Goal: Information Seeking & Learning: Learn about a topic

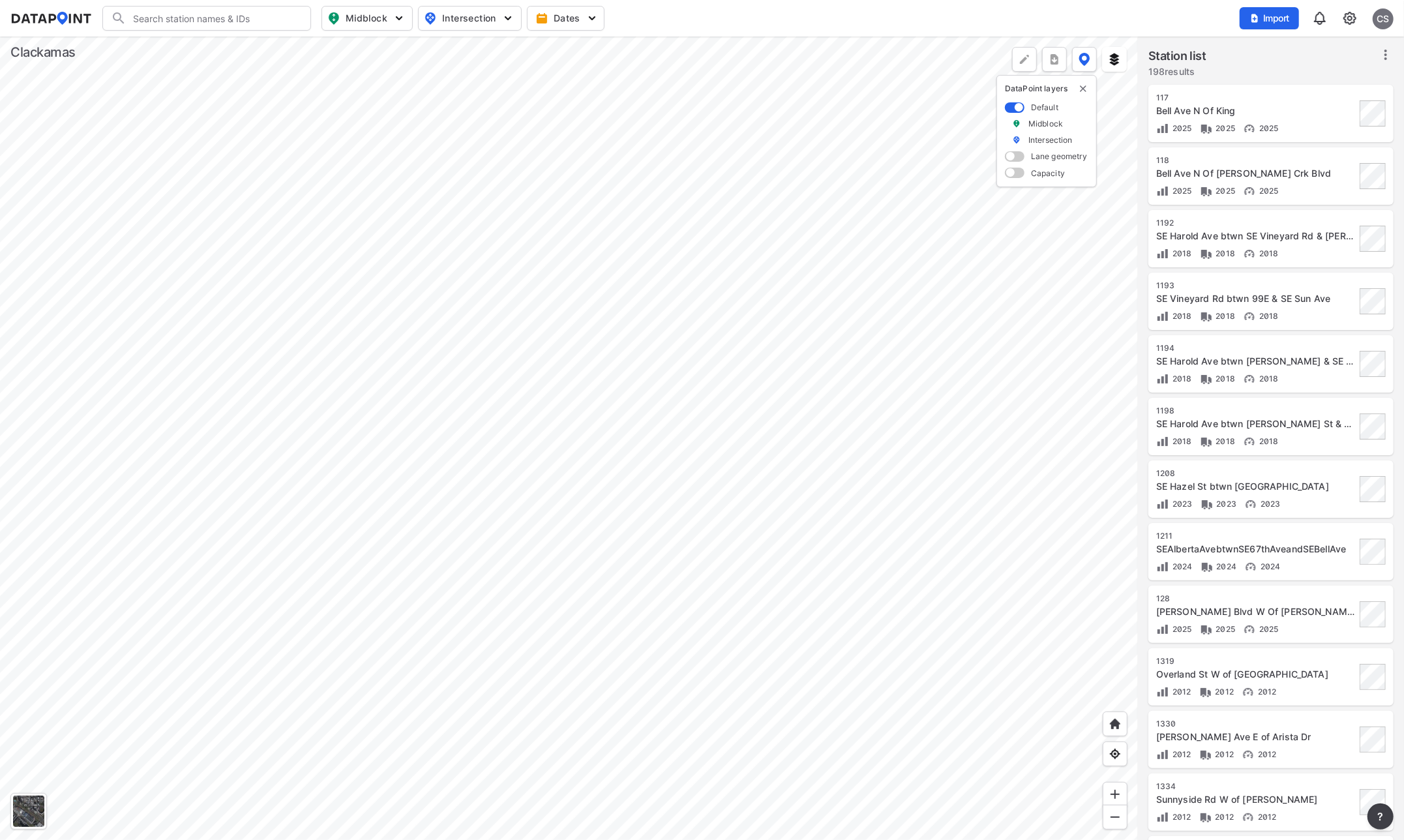
click at [812, 351] on div at bounding box center [569, 438] width 1138 height 804
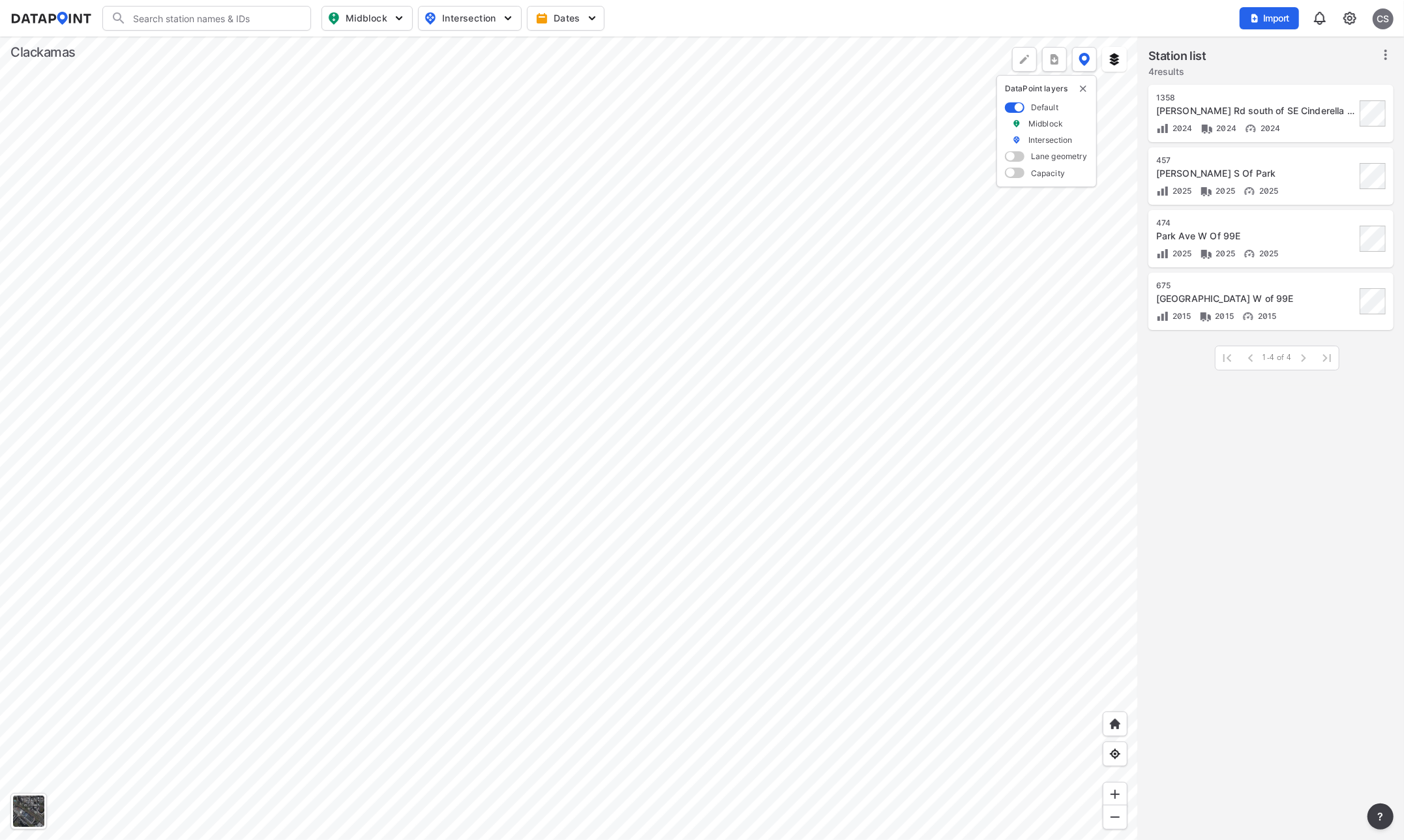
click at [592, 385] on div at bounding box center [569, 438] width 1138 height 804
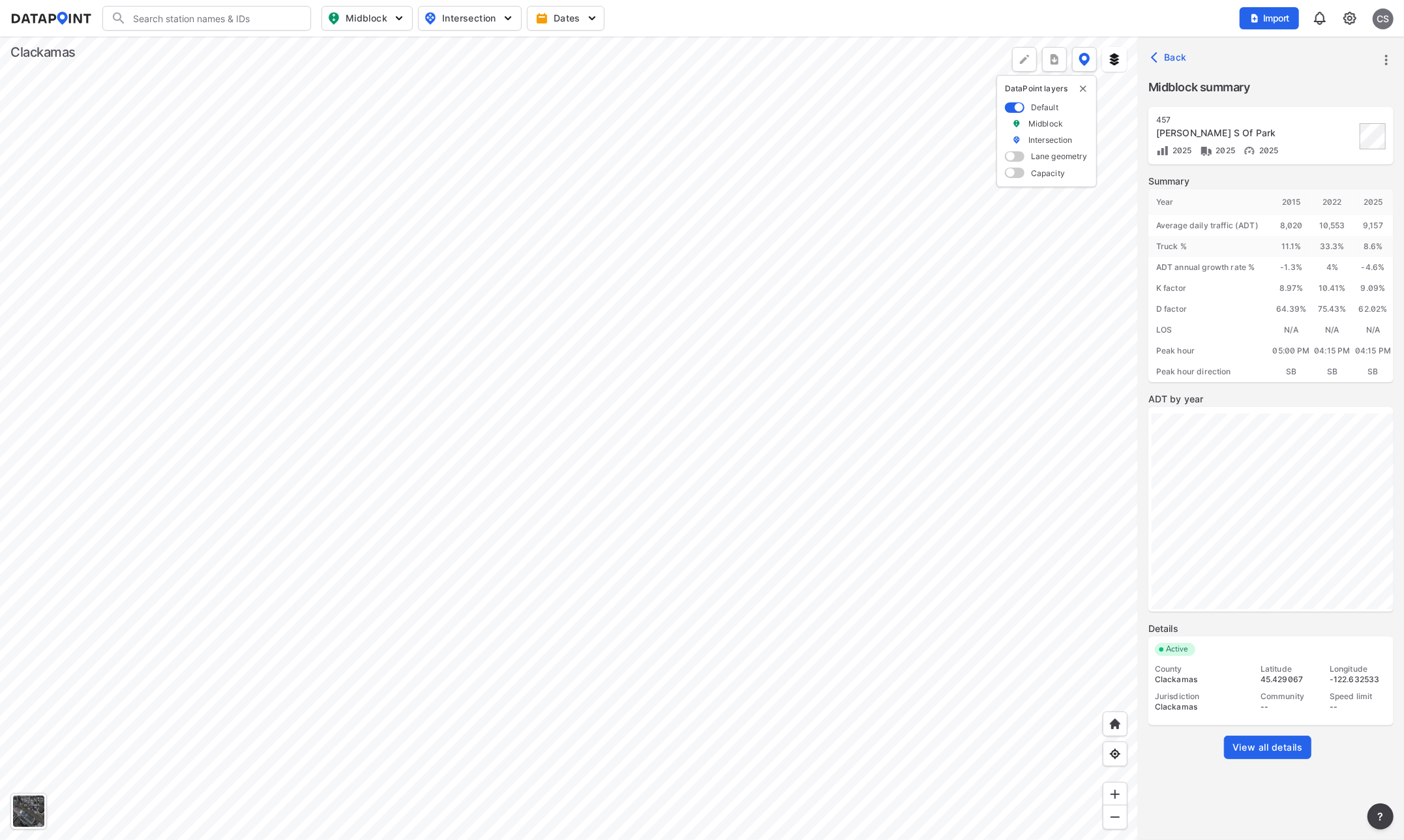
click at [1266, 747] on span "View all details" at bounding box center [1267, 746] width 70 height 13
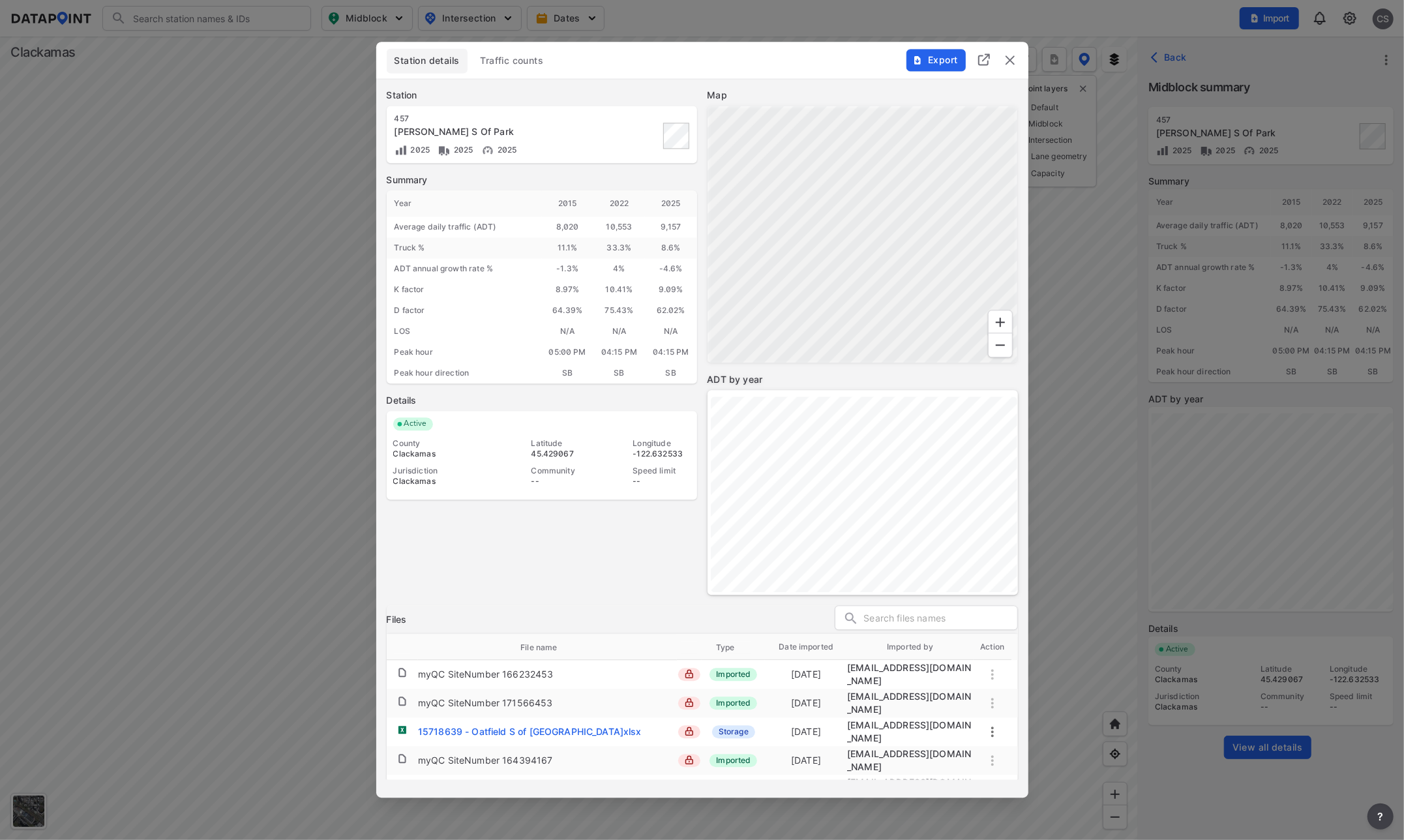
click at [508, 68] on span "Traffic counts" at bounding box center [512, 60] width 63 height 13
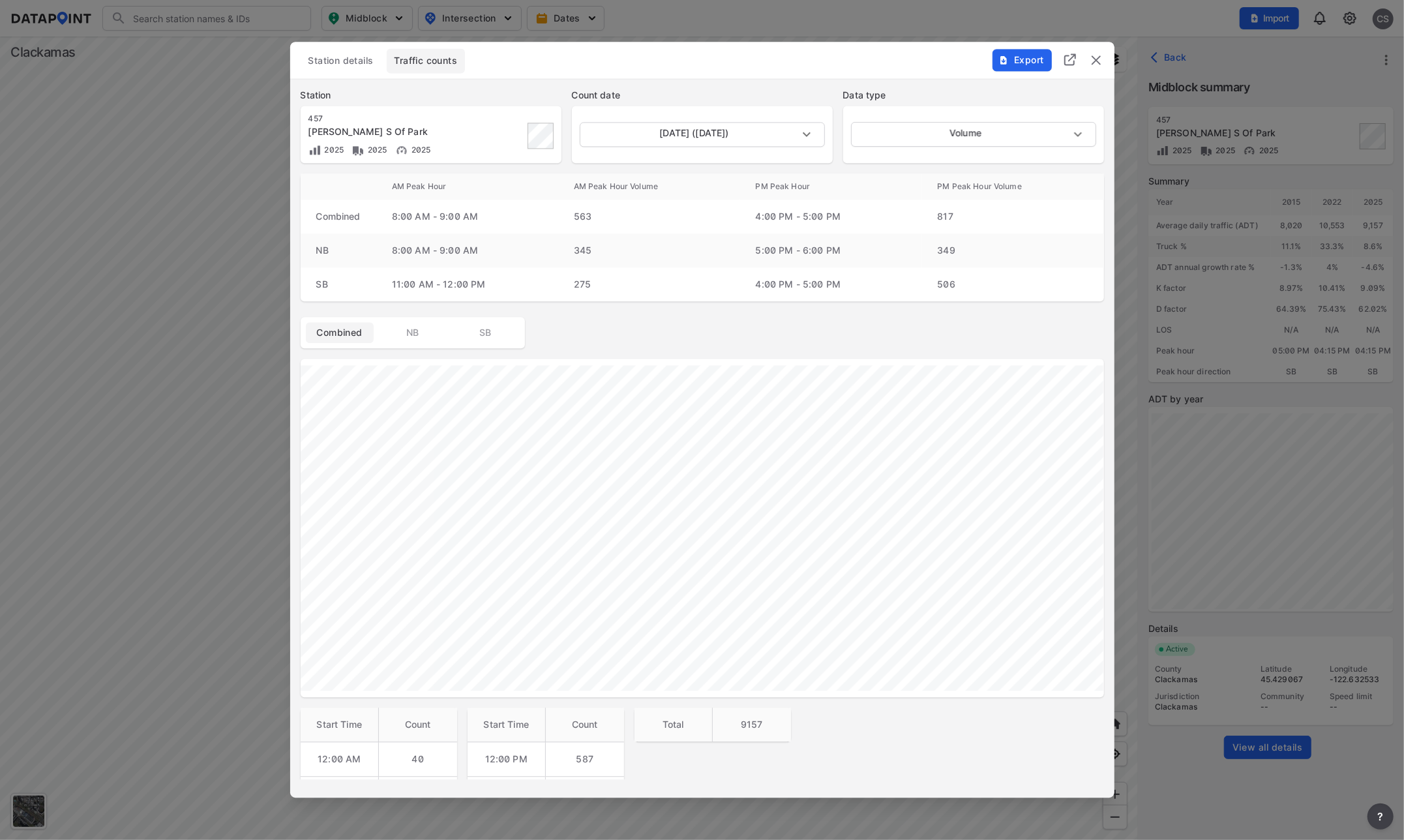
click at [1094, 63] on img "delete" at bounding box center [1097, 60] width 16 height 16
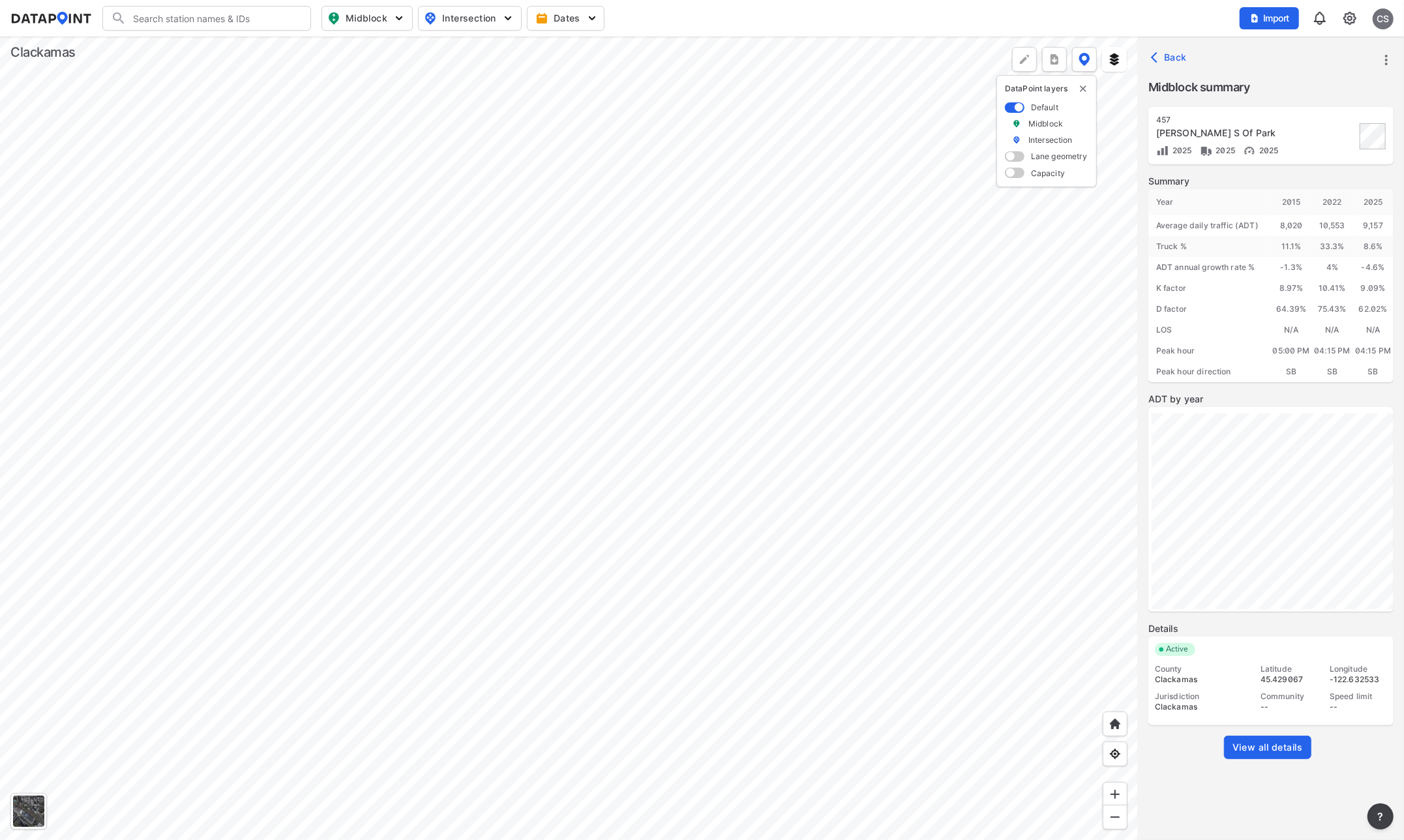
click at [680, 693] on div at bounding box center [569, 438] width 1138 height 804
click at [842, 359] on div at bounding box center [569, 438] width 1138 height 804
click at [1269, 742] on span "View all details" at bounding box center [1267, 746] width 70 height 13
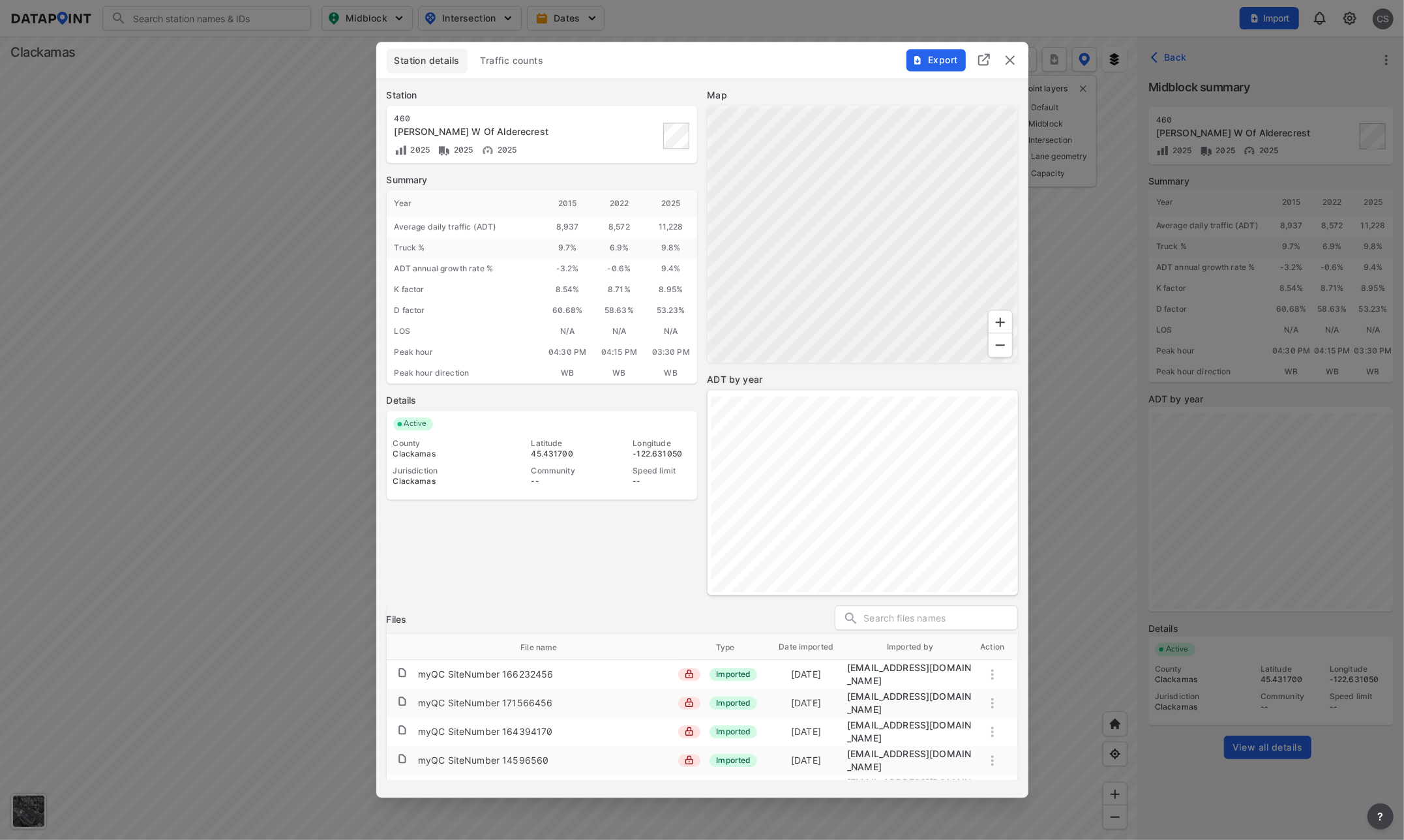
click at [507, 67] on span "Traffic counts" at bounding box center [512, 60] width 63 height 13
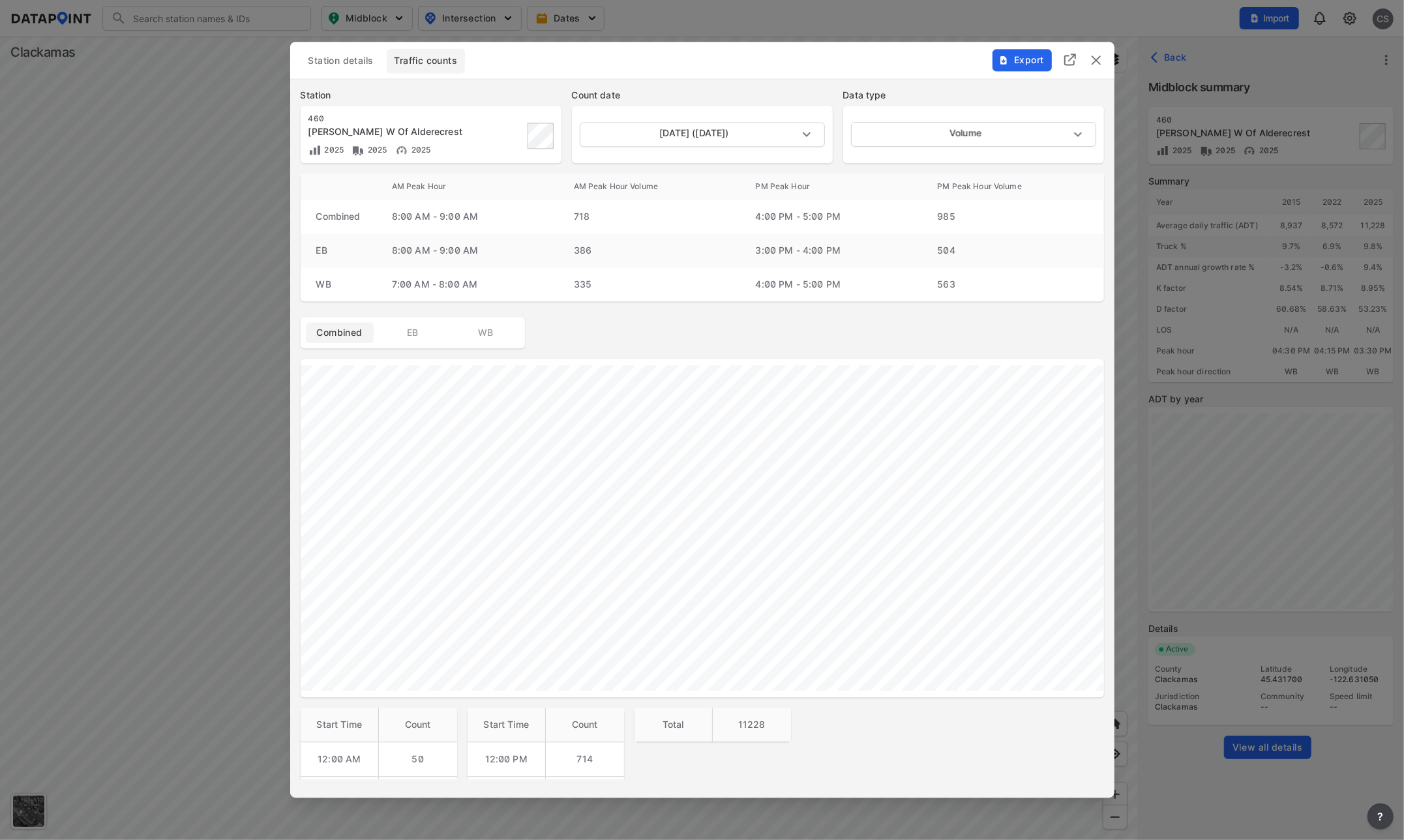
click at [1103, 64] on img "delete" at bounding box center [1097, 60] width 16 height 16
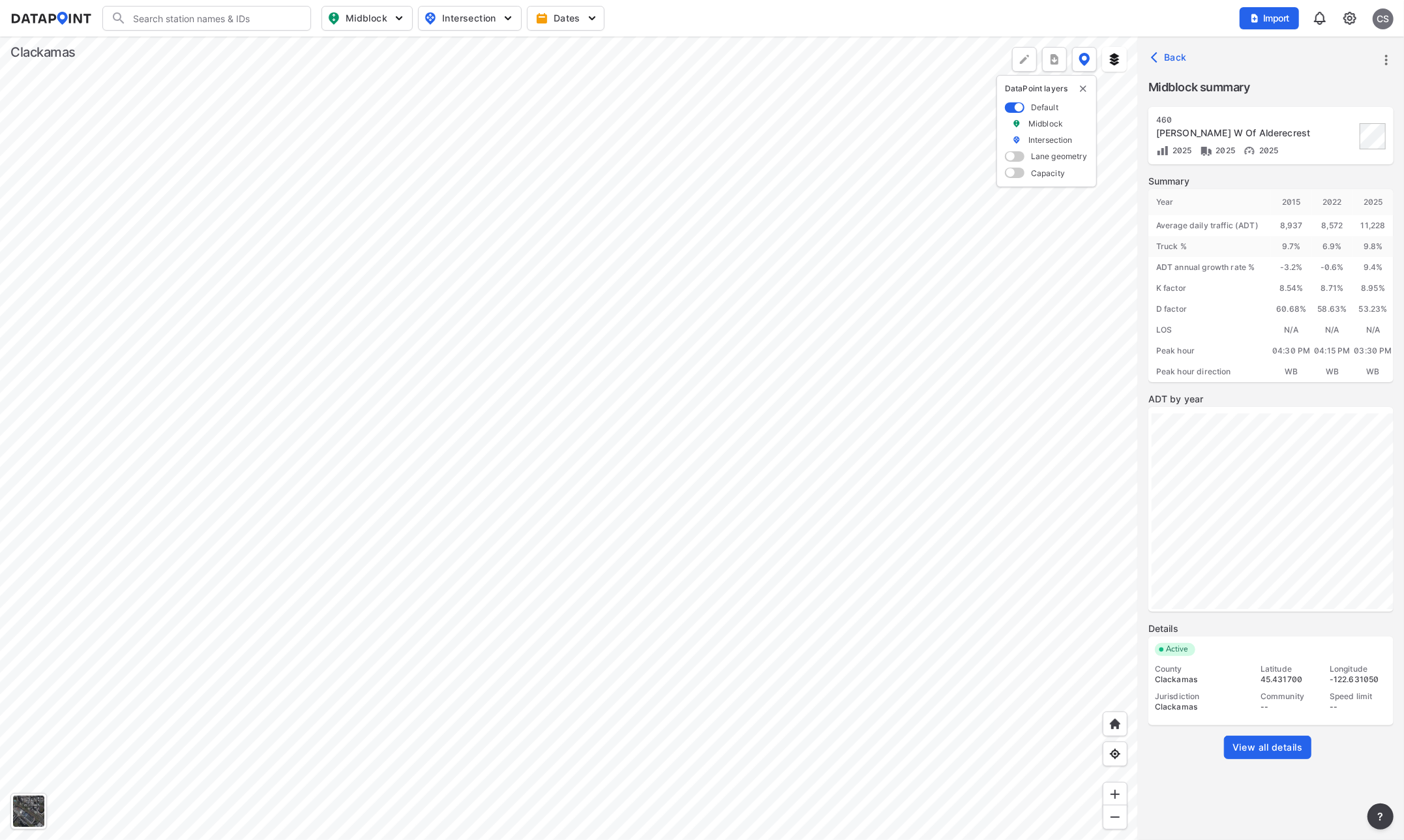
click at [1120, 552] on div at bounding box center [569, 438] width 1138 height 804
click at [583, 430] on div at bounding box center [569, 438] width 1138 height 804
click at [607, 489] on div at bounding box center [569, 438] width 1138 height 804
click at [676, 451] on div at bounding box center [569, 438] width 1138 height 804
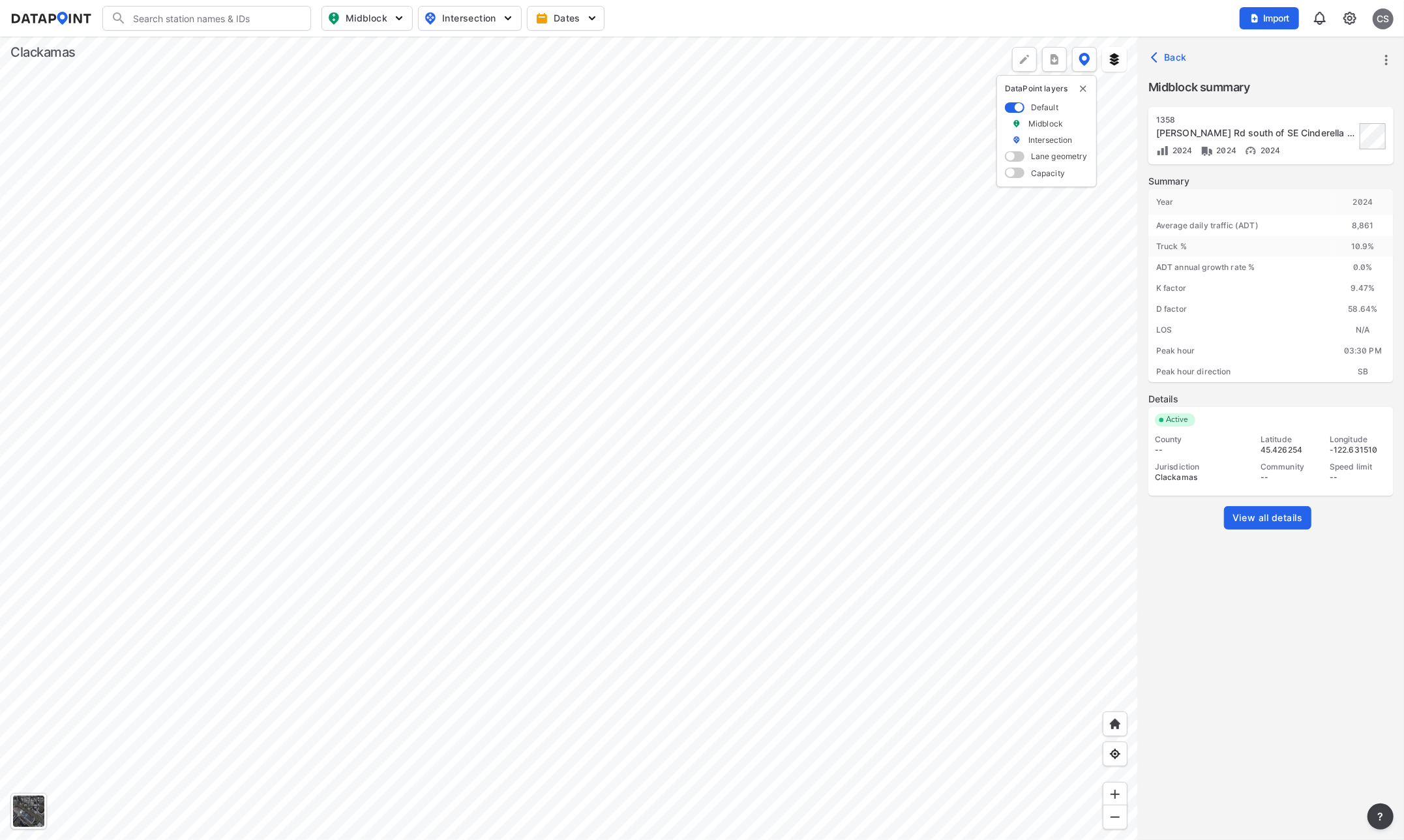
click at [1287, 521] on span "View all details" at bounding box center [1267, 517] width 70 height 13
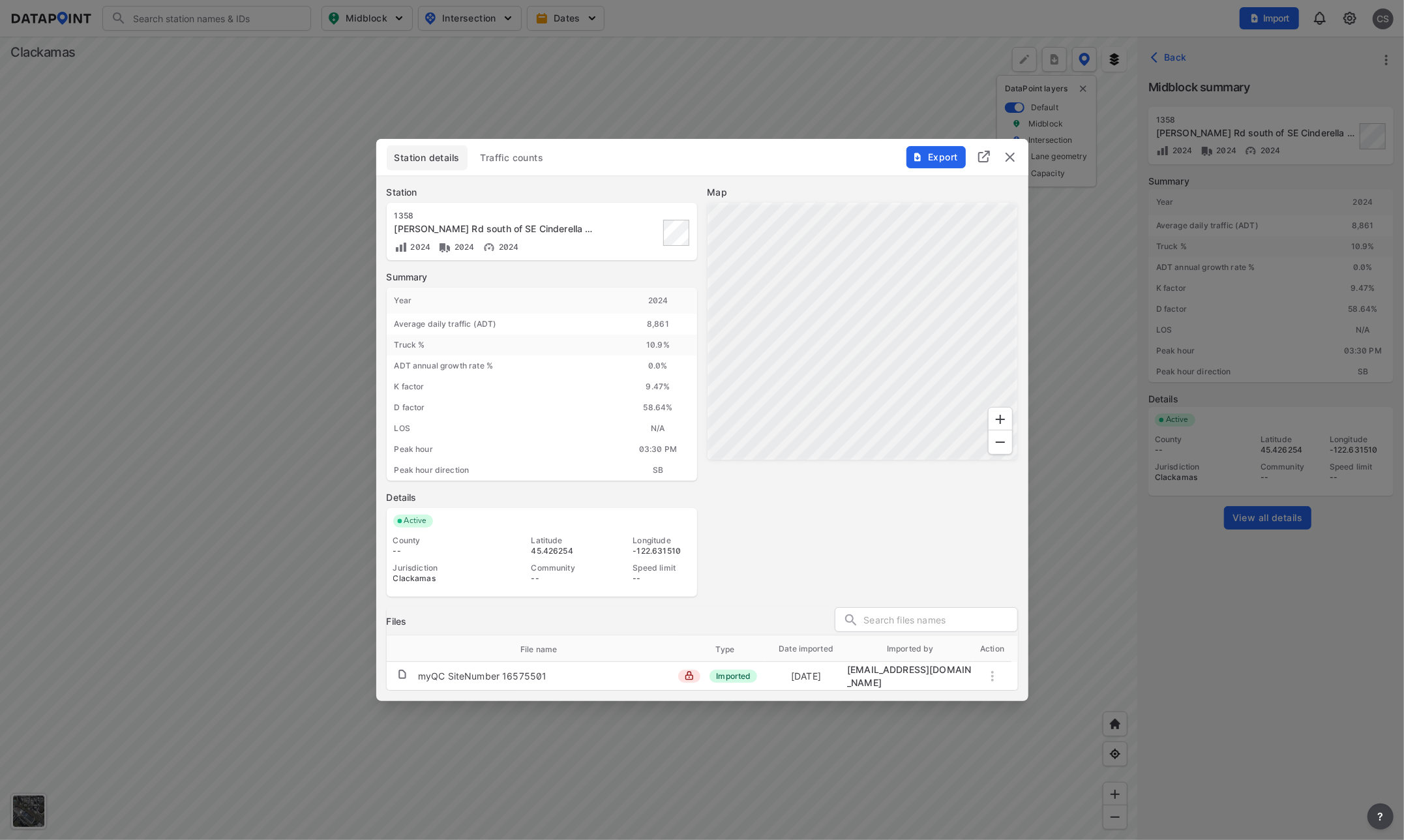
click at [530, 165] on span "Traffic counts" at bounding box center [512, 158] width 63 height 13
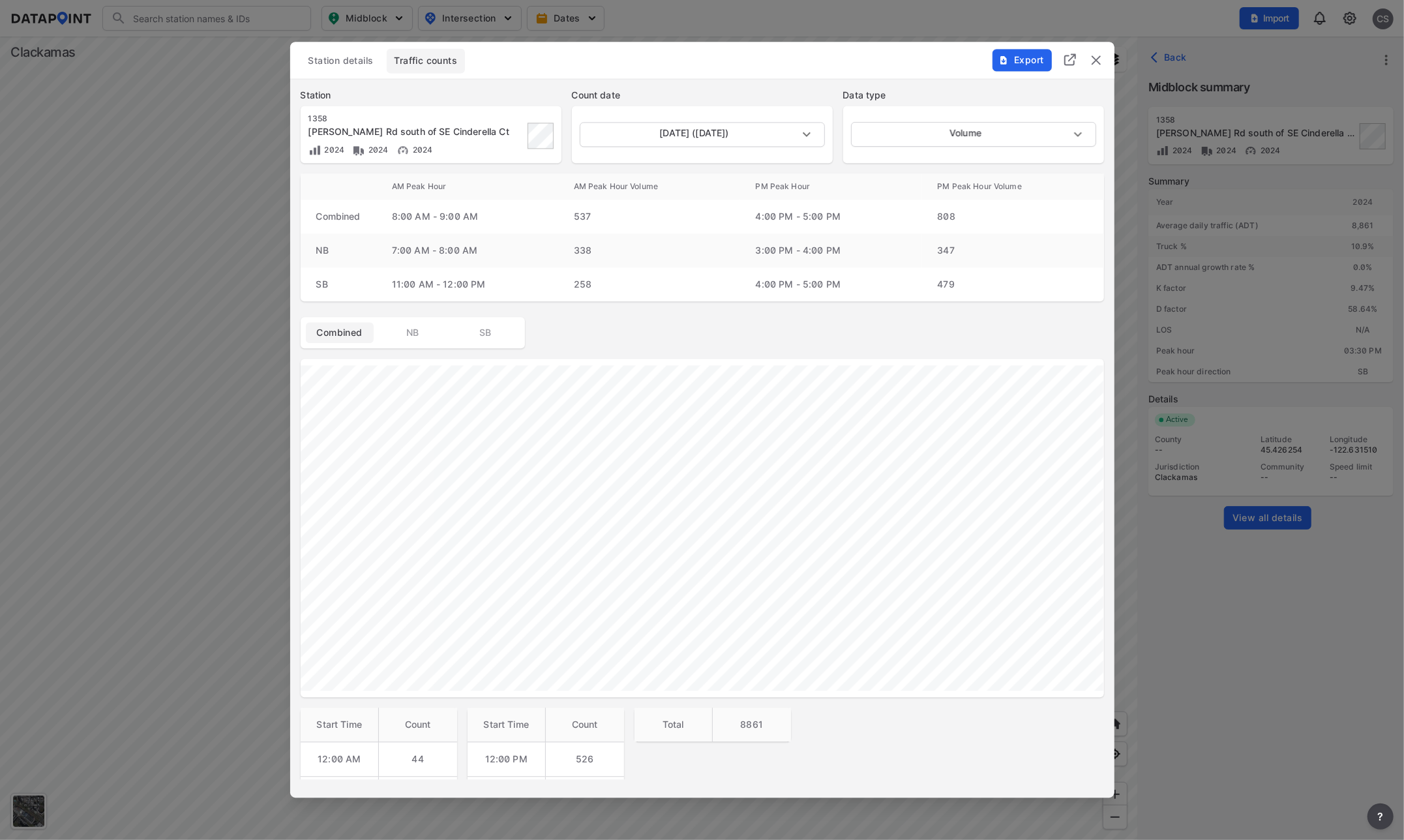
click at [1097, 62] on img "delete" at bounding box center [1097, 60] width 16 height 16
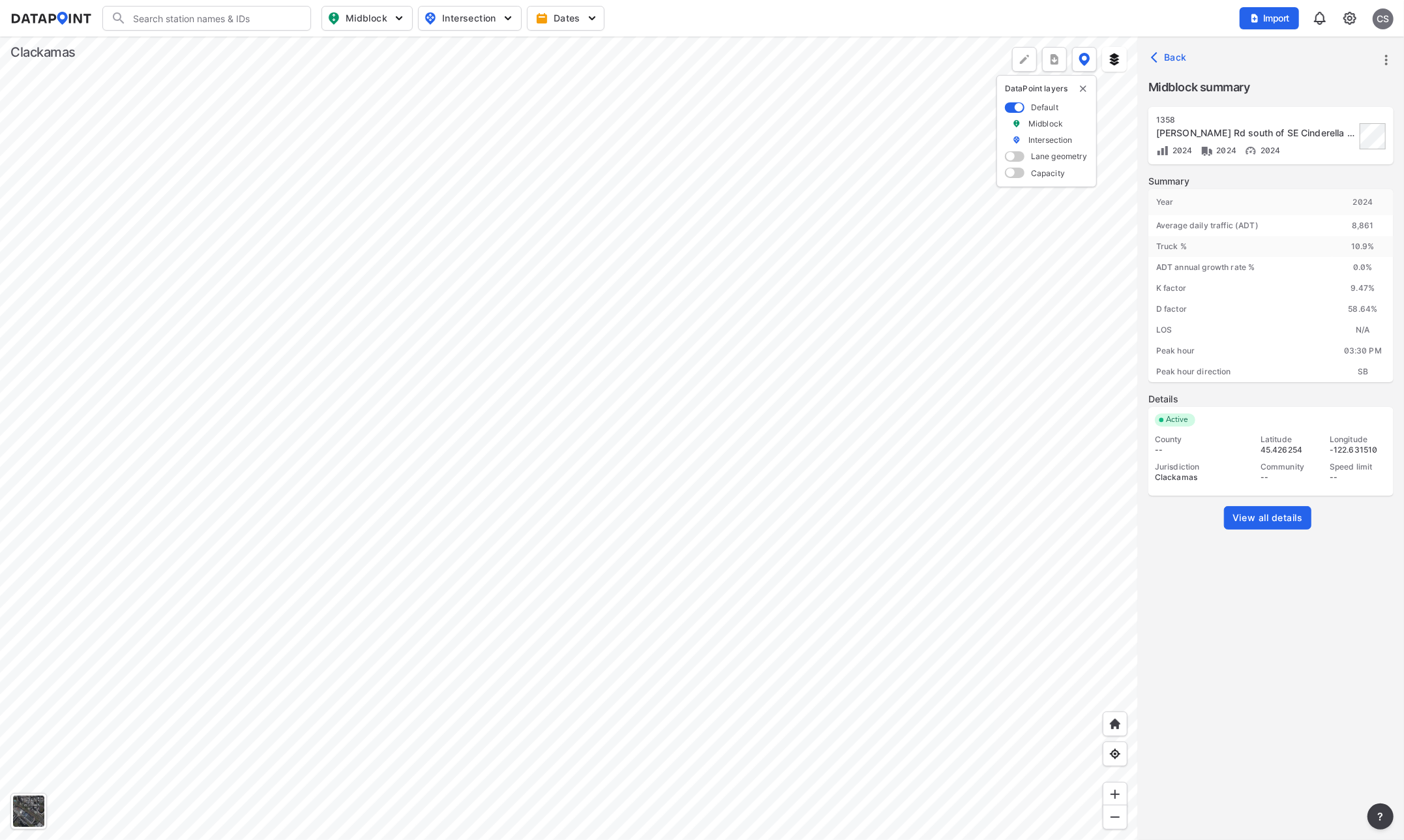
click at [949, 720] on div at bounding box center [569, 438] width 1138 height 804
click at [595, 474] on div at bounding box center [569, 438] width 1138 height 804
click at [423, 412] on div at bounding box center [569, 438] width 1138 height 804
click at [553, 346] on div at bounding box center [569, 438] width 1138 height 804
click at [16, 806] on div at bounding box center [29, 811] width 31 height 31
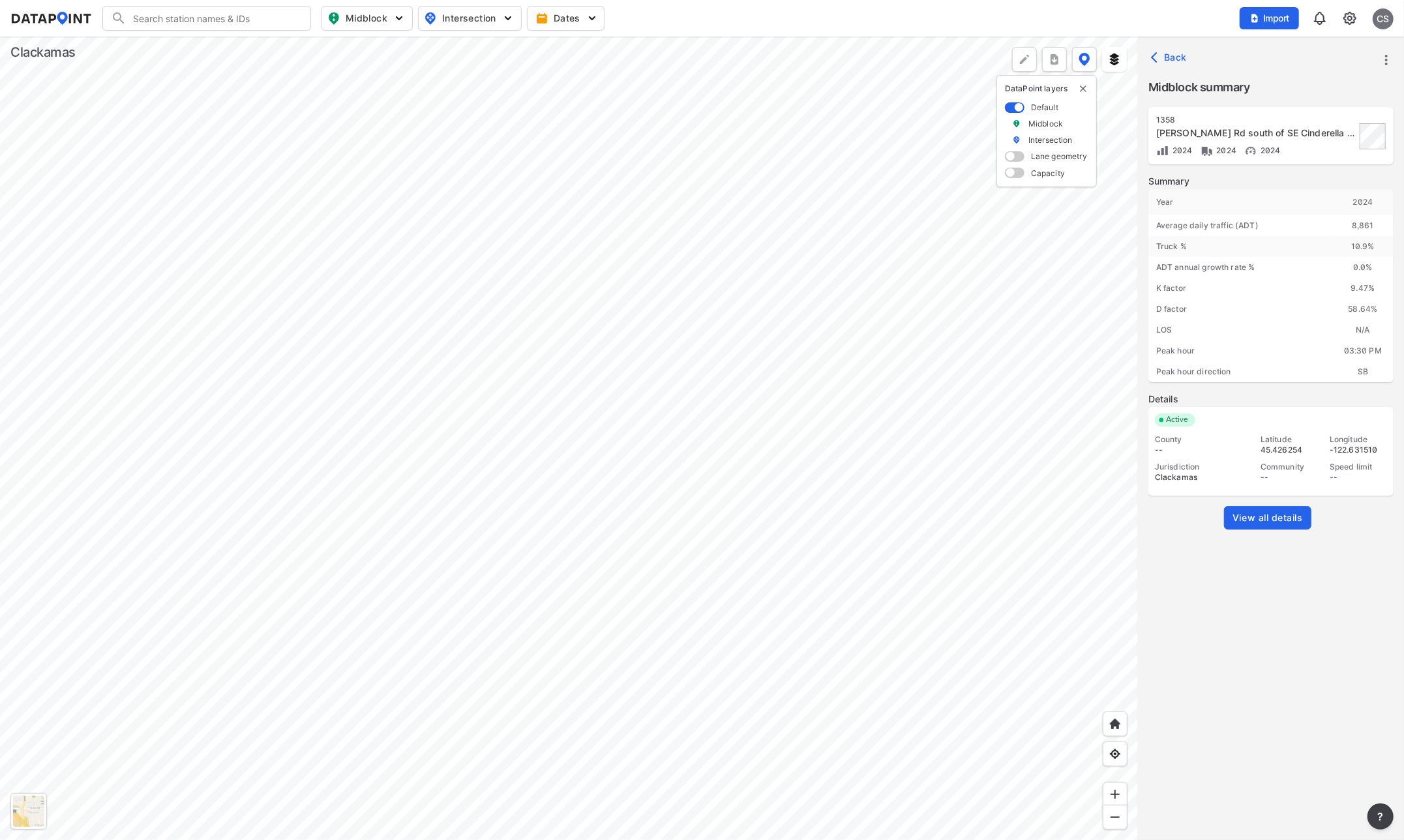
click at [622, 479] on div at bounding box center [569, 438] width 1138 height 804
click at [645, 359] on div at bounding box center [569, 438] width 1138 height 804
click at [682, 350] on div at bounding box center [569, 438] width 1138 height 804
click at [622, 345] on div at bounding box center [569, 438] width 1138 height 804
click at [571, 444] on div at bounding box center [569, 438] width 1138 height 804
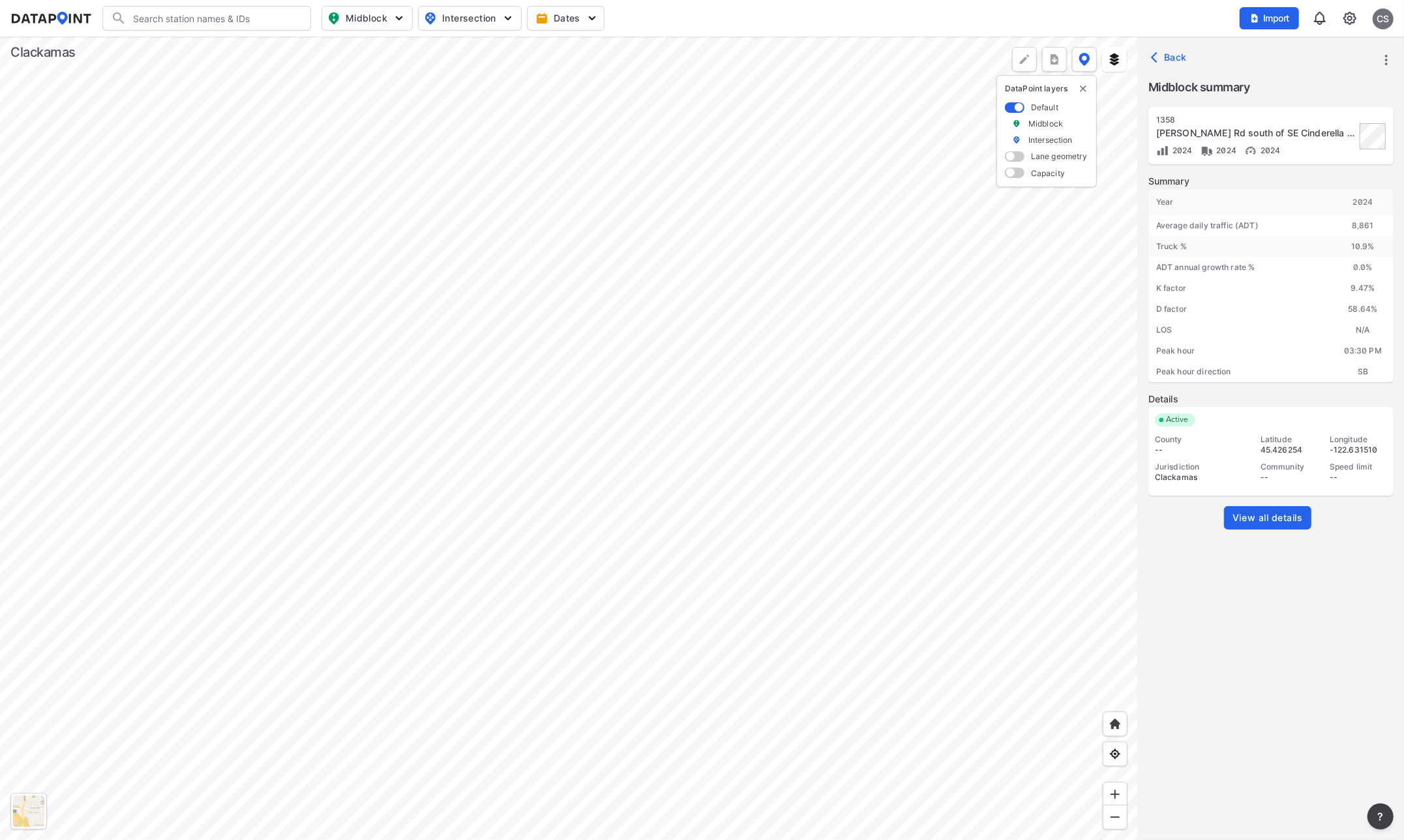
click at [542, 446] on div at bounding box center [569, 438] width 1138 height 804
click at [559, 488] on div at bounding box center [569, 438] width 1138 height 804
click at [700, 624] on div at bounding box center [569, 438] width 1138 height 804
click at [630, 582] on div at bounding box center [569, 438] width 1138 height 804
click at [631, 617] on div at bounding box center [569, 438] width 1138 height 804
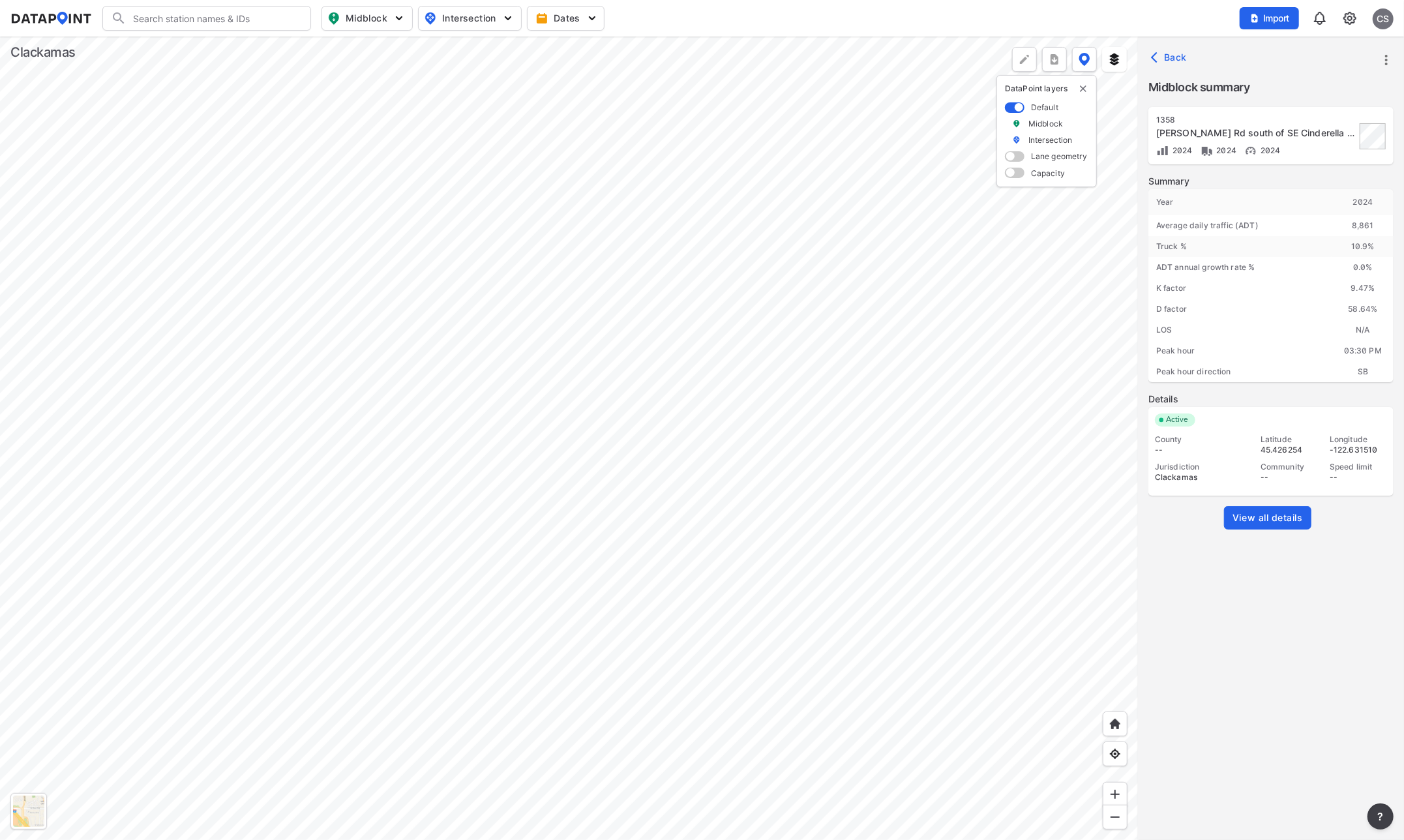
click at [566, 504] on div at bounding box center [569, 438] width 1138 height 804
click at [552, 528] on div at bounding box center [569, 438] width 1138 height 804
click at [624, 643] on div at bounding box center [569, 438] width 1138 height 804
click at [585, 510] on div at bounding box center [569, 438] width 1138 height 804
click at [572, 497] on div at bounding box center [569, 438] width 1138 height 804
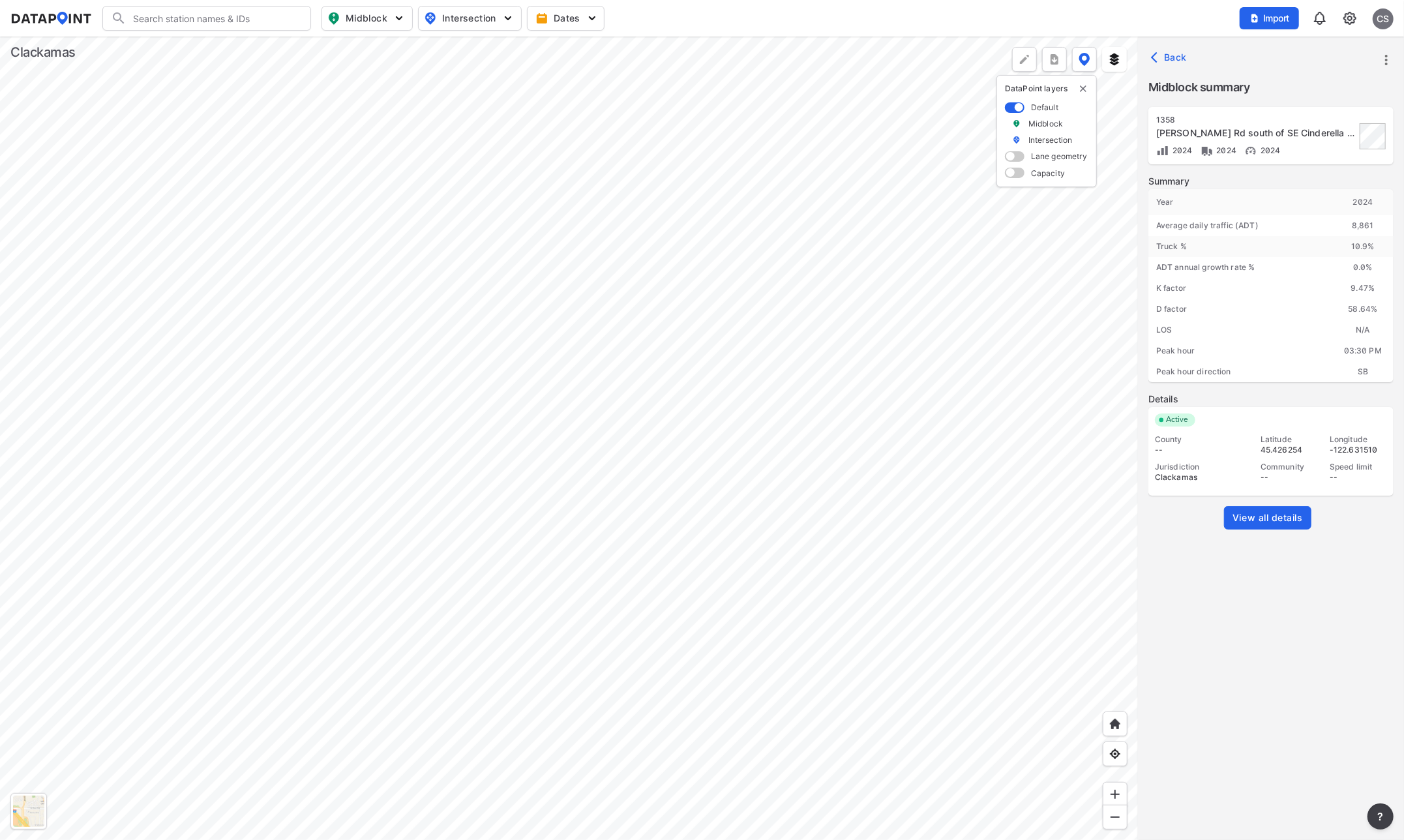
click at [631, 542] on div at bounding box center [569, 438] width 1138 height 804
click at [609, 559] on div at bounding box center [569, 438] width 1138 height 804
click at [578, 453] on div at bounding box center [569, 438] width 1138 height 804
click at [720, 620] on div at bounding box center [569, 438] width 1138 height 804
